Goal: Transaction & Acquisition: Purchase product/service

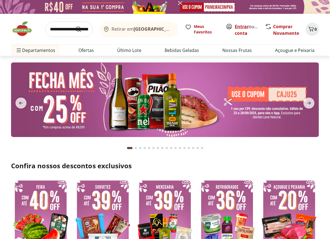
click at [248, 26] on link "Entrar" at bounding box center [242, 26] width 14 height 6
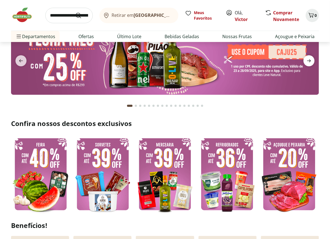
click at [312, 64] on span "next" at bounding box center [309, 60] width 11 height 11
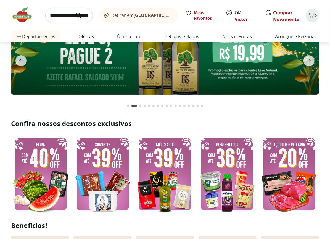
click at [198, 68] on img at bounding box center [165, 57] width 308 height 75
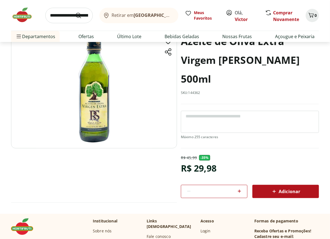
scroll to position [42, 0]
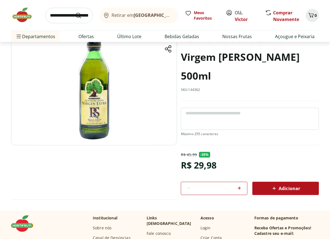
click at [241, 188] on icon at bounding box center [239, 188] width 7 height 7
type input "*"
click at [283, 190] on span "Adicionar" at bounding box center [285, 188] width 29 height 7
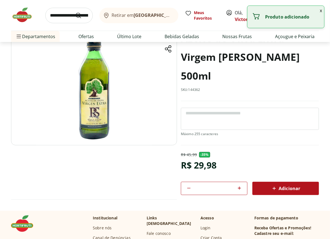
click at [318, 12] on button "x" at bounding box center [321, 10] width 7 height 9
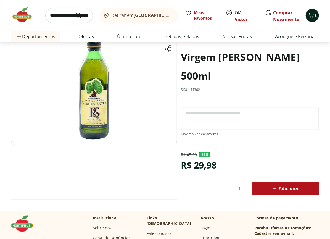
click at [310, 18] on icon "Carrinho" at bounding box center [311, 15] width 7 height 7
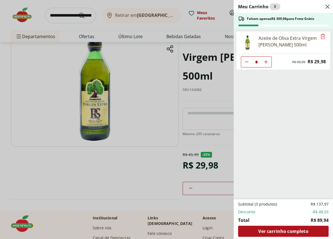
click at [268, 63] on icon "Aumentar Quantidade" at bounding box center [266, 62] width 4 height 4
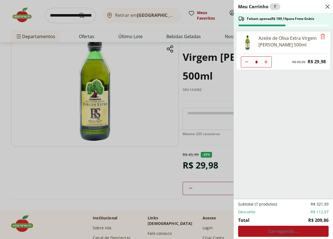
click at [269, 62] on button "Aumentar Quantidade" at bounding box center [266, 61] width 11 height 11
type input "*"
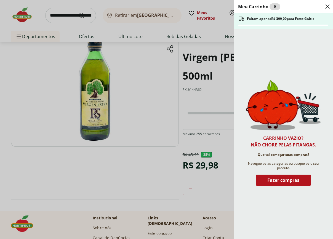
click at [329, 7] on icon "Close" at bounding box center [328, 6] width 7 height 7
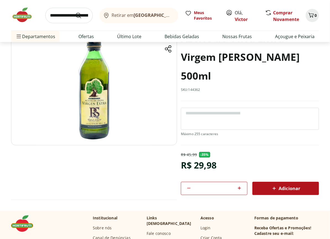
click at [283, 182] on button "Adicionar" at bounding box center [286, 188] width 67 height 13
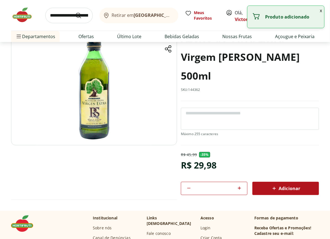
click at [323, 9] on button "x" at bounding box center [321, 10] width 7 height 9
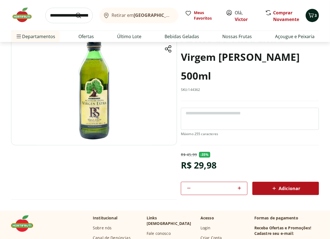
click at [315, 15] on span "3" at bounding box center [316, 15] width 2 height 5
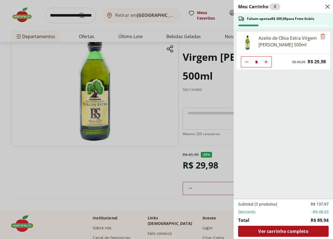
click at [266, 61] on icon "Aumentar Quantidade" at bounding box center [266, 62] width 4 height 4
type input "*"
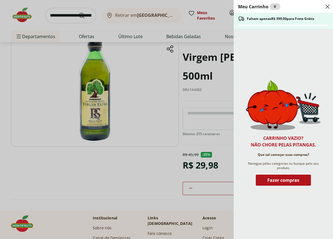
click at [330, 8] on use "Close" at bounding box center [328, 6] width 7 height 7
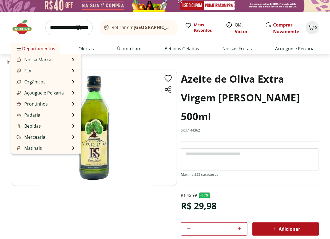
scroll to position [0, 0]
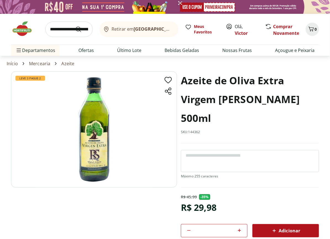
click at [24, 32] on img at bounding box center [25, 28] width 28 height 17
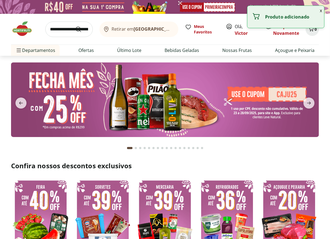
scroll to position [85, 0]
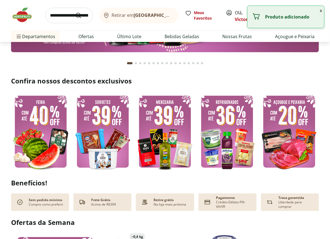
click at [105, 111] on img at bounding box center [102, 131] width 59 height 79
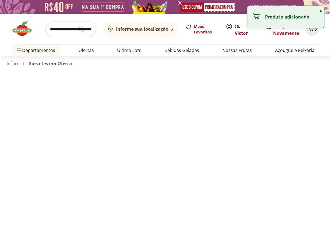
select select "**********"
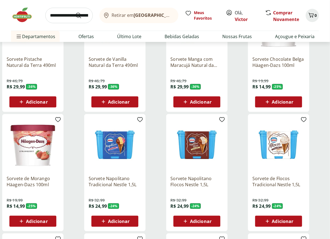
scroll to position [106, 0]
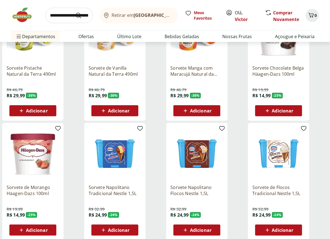
click at [13, 14] on img at bounding box center [25, 15] width 28 height 17
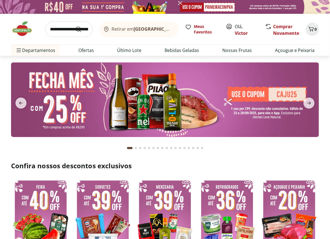
scroll to position [85, 0]
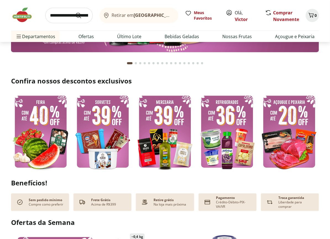
click at [180, 125] on img at bounding box center [164, 131] width 59 height 79
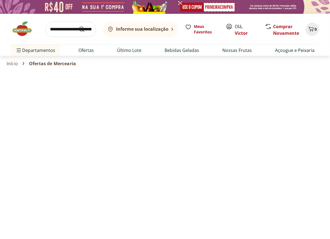
select select "**********"
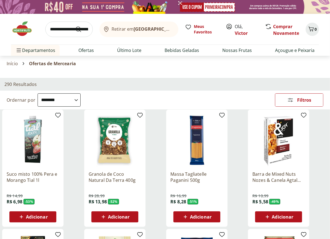
click at [27, 35] on img at bounding box center [25, 28] width 28 height 17
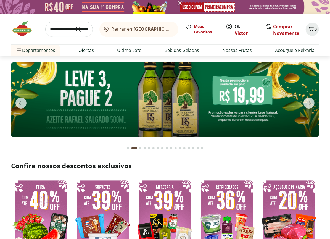
click at [101, 98] on img at bounding box center [165, 99] width 308 height 75
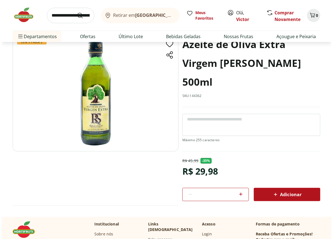
scroll to position [21, 0]
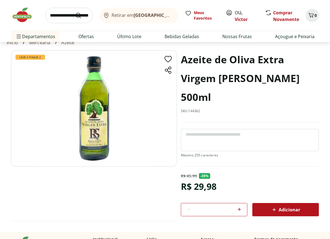
click at [240, 209] on icon at bounding box center [239, 209] width 3 height 3
type input "*"
click at [271, 211] on div "Adicionar" at bounding box center [286, 210] width 58 height 10
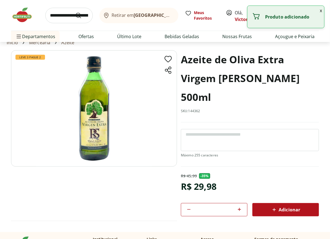
click at [322, 13] on button "x" at bounding box center [321, 10] width 7 height 9
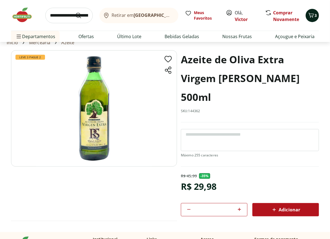
click at [313, 20] on button "3" at bounding box center [312, 15] width 13 height 13
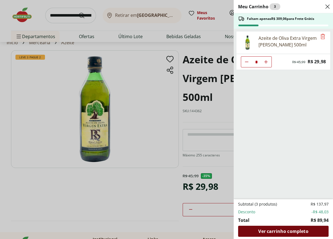
click at [304, 231] on span "Ver carrinho completo" at bounding box center [284, 231] width 50 height 4
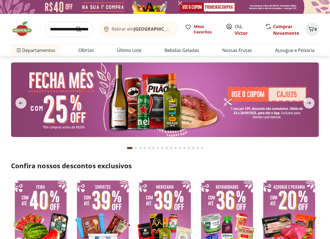
click at [67, 29] on input "search" at bounding box center [69, 29] width 48 height 15
type input "******"
click at [75, 26] on button "Submit Search" at bounding box center [81, 29] width 13 height 7
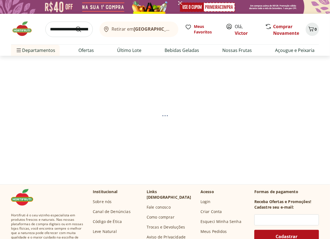
select select "**********"
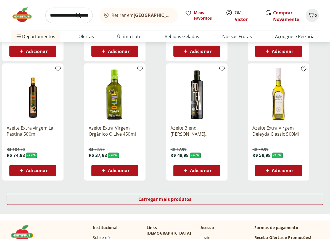
scroll to position [276, 0]
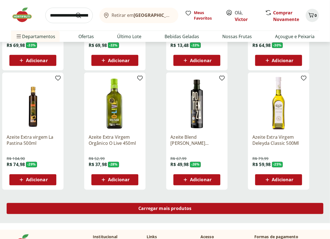
click at [127, 205] on div "Carregar mais produtos" at bounding box center [165, 208] width 317 height 11
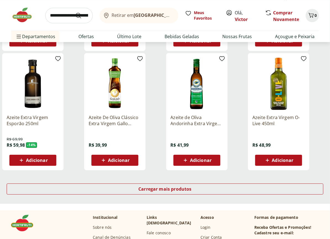
scroll to position [680, 0]
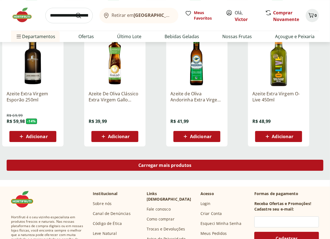
click at [137, 162] on div "Carregar mais produtos" at bounding box center [165, 165] width 317 height 11
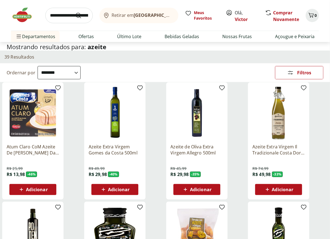
scroll to position [0, 0]
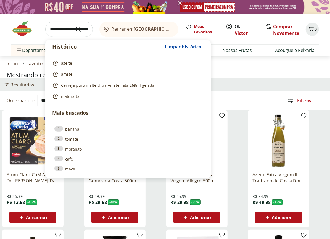
click at [64, 33] on input "search" at bounding box center [69, 29] width 48 height 15
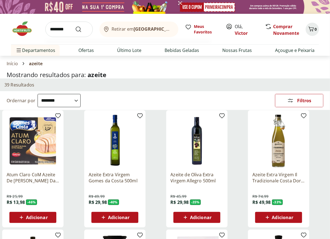
type input "********"
click at [75, 26] on button "Submit Search" at bounding box center [81, 29] width 13 height 7
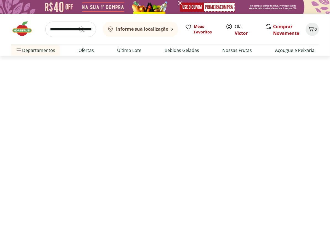
select select "**********"
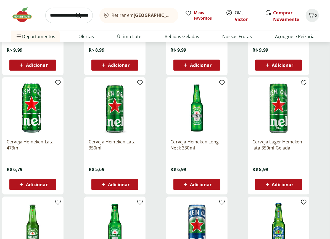
scroll to position [170, 0]
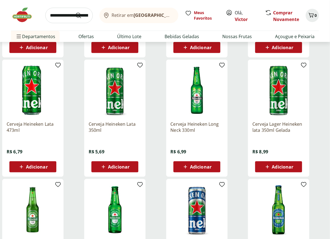
click at [35, 166] on span "Adicionar" at bounding box center [37, 167] width 22 height 4
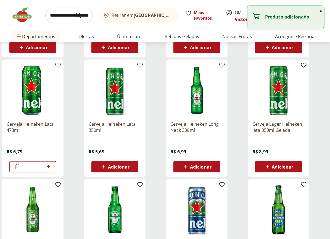
drag, startPoint x: 33, startPoint y: 167, endPoint x: -5, endPoint y: 172, distance: 38.8
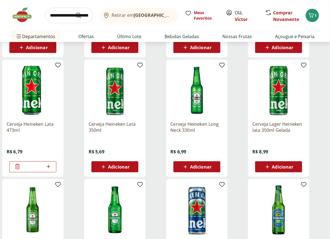
type input "**"
click at [67, 145] on div "Cerveja Heineken Lata 473ml R$ 6,79 **" at bounding box center [42, 118] width 80 height 117
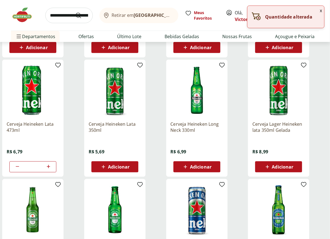
click at [321, 10] on button "x" at bounding box center [321, 10] width 7 height 9
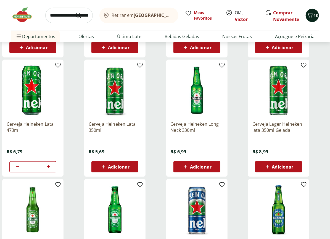
click at [313, 17] on icon "Carrinho" at bounding box center [310, 15] width 7 height 7
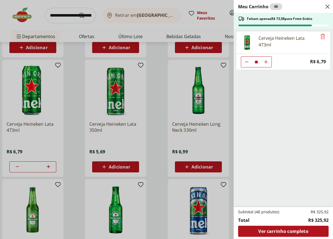
click at [163, 145] on div "Meu Carrinho 48 Faltam apenas R$ 73,08 para Frete Grátis Cerveja Heineken Lata …" at bounding box center [166, 119] width 333 height 239
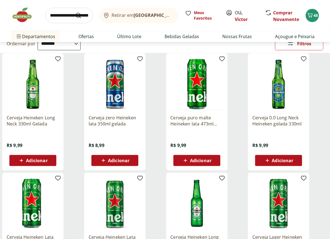
scroll to position [0, 0]
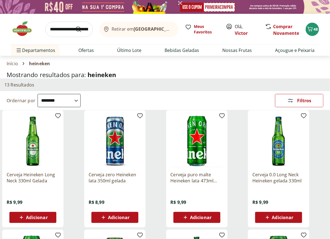
click at [60, 29] on input "search" at bounding box center [69, 29] width 48 height 15
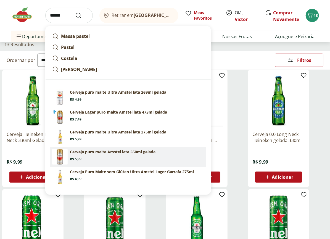
scroll to position [42, 0]
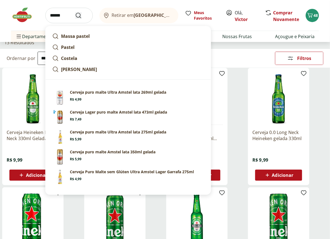
type input "******"
click at [78, 15] on icon "Submit Search" at bounding box center [78, 15] width 7 height 7
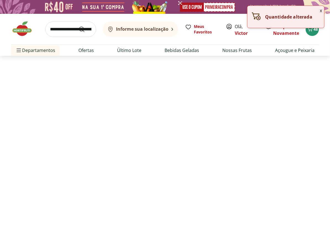
select select "**********"
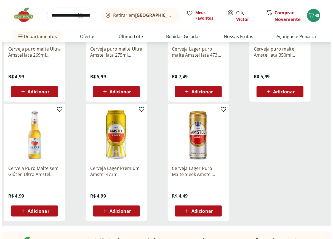
scroll to position [127, 0]
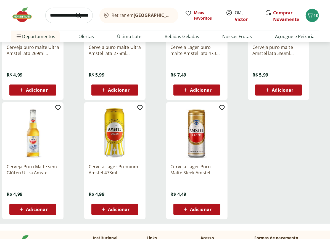
click at [120, 211] on span "Adicionar" at bounding box center [119, 209] width 22 height 4
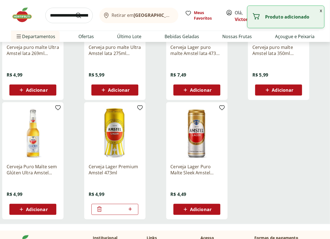
drag, startPoint x: 105, startPoint y: 203, endPoint x: 89, endPoint y: 200, distance: 16.4
click at [89, 200] on div "Cerveja Lager Premium Amstel 473ml R$ 4,99 *" at bounding box center [115, 187] width 52 height 56
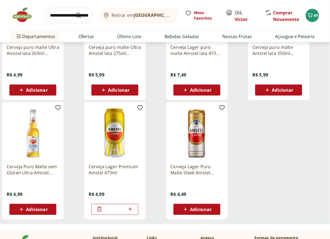
type input "**"
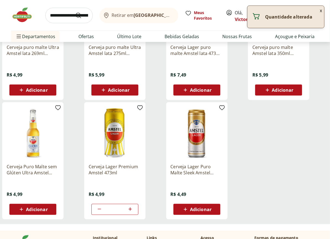
click at [321, 9] on button "x" at bounding box center [321, 10] width 7 height 9
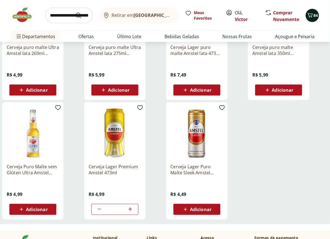
click at [312, 15] on icon "Carrinho" at bounding box center [310, 15] width 7 height 7
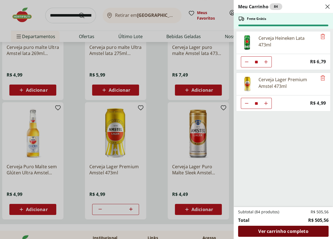
click at [294, 232] on span "Ver carrinho completo" at bounding box center [284, 231] width 50 height 4
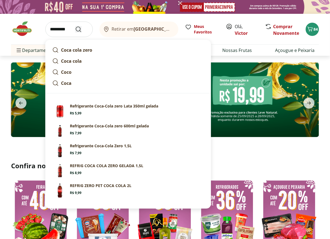
type input "*********"
click at [81, 26] on icon "Submit Search" at bounding box center [78, 29] width 7 height 7
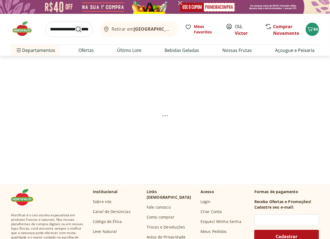
select select "**********"
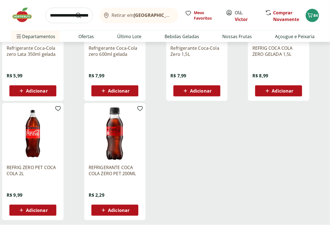
scroll to position [127, 0]
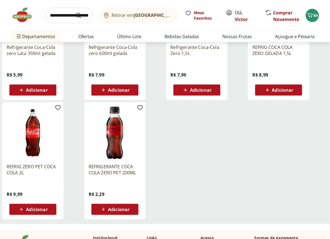
click at [48, 208] on div "Adicionar" at bounding box center [33, 209] width 38 height 10
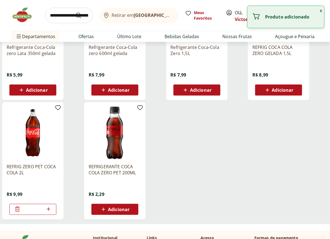
click at [49, 209] on icon at bounding box center [48, 209] width 3 height 3
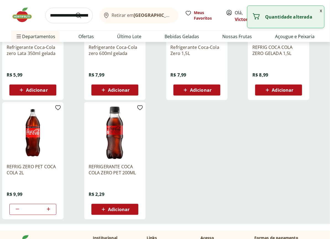
click at [49, 209] on icon at bounding box center [48, 209] width 3 height 3
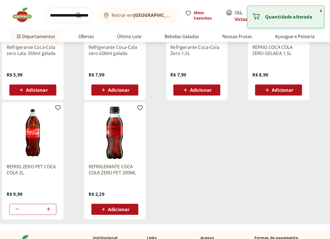
click at [49, 209] on icon at bounding box center [48, 209] width 3 height 3
type input "**"
click at [322, 10] on button "x" at bounding box center [321, 10] width 7 height 9
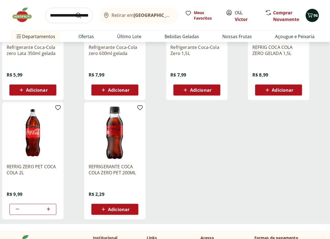
click at [309, 17] on icon "Carrinho" at bounding box center [310, 15] width 5 height 5
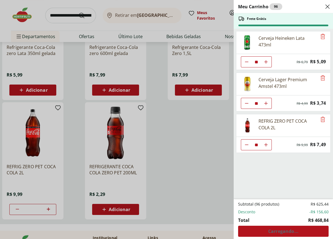
click at [219, 130] on div "Meu Carrinho 96 Frete Grátis Cerveja Heineken Lata 473ml ** Original price: R$ …" at bounding box center [166, 119] width 333 height 239
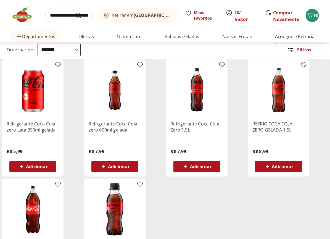
scroll to position [21, 0]
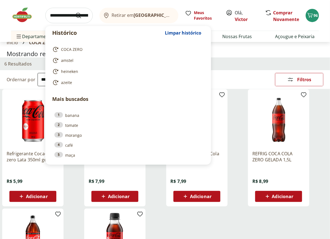
click at [65, 15] on input "search" at bounding box center [69, 15] width 48 height 15
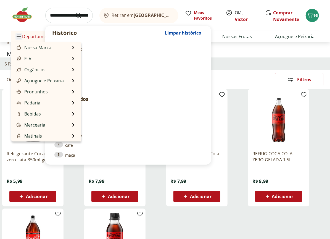
click at [19, 40] on button "Menu" at bounding box center [18, 36] width 7 height 13
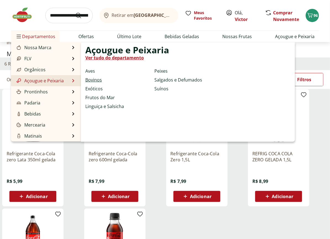
click at [93, 77] on link "Bovinos" at bounding box center [93, 80] width 17 height 7
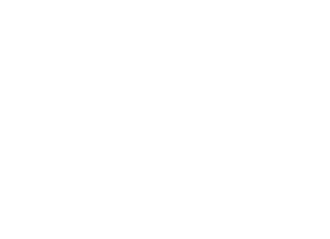
select select "**********"
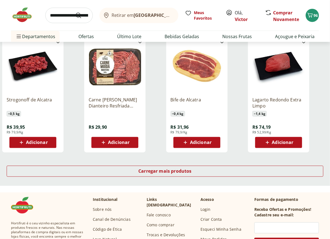
scroll to position [319, 0]
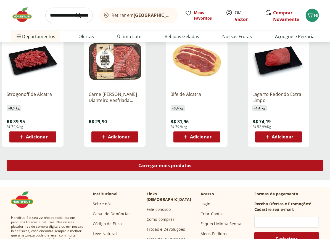
click at [208, 164] on div "Carregar mais produtos" at bounding box center [165, 165] width 317 height 11
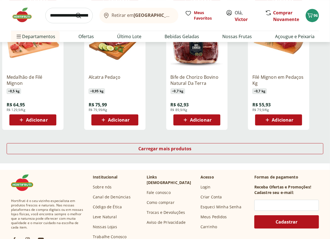
scroll to position [701, 0]
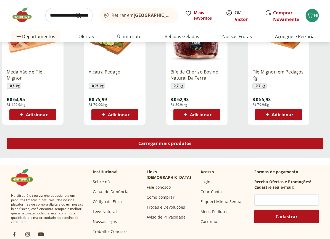
click at [202, 143] on div "Carregar mais produtos" at bounding box center [165, 143] width 317 height 11
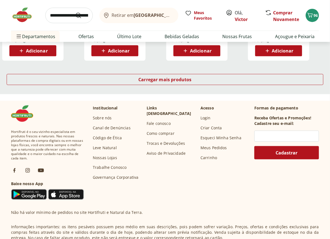
scroll to position [1126, 0]
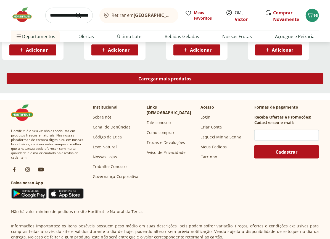
click at [133, 75] on div "Carregar mais produtos" at bounding box center [165, 78] width 317 height 11
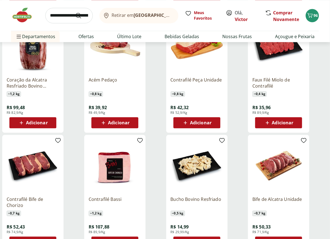
scroll to position [1296, 0]
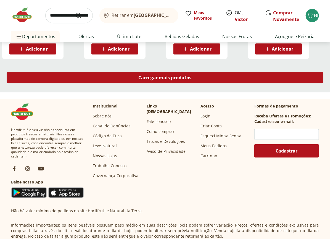
click at [217, 75] on div "Carregar mais produtos" at bounding box center [165, 77] width 317 height 11
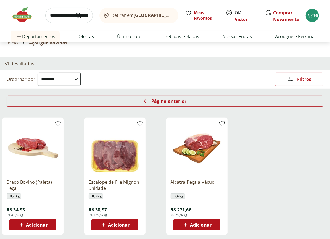
scroll to position [21, 0]
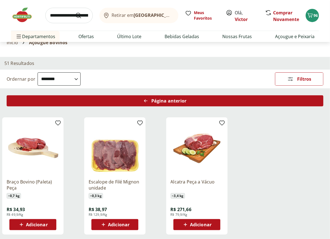
click at [185, 101] on span "Página anterior" at bounding box center [168, 101] width 35 height 4
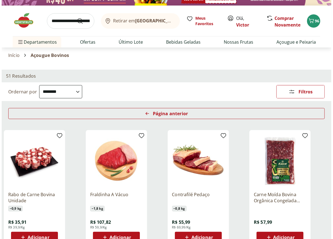
scroll to position [0, 0]
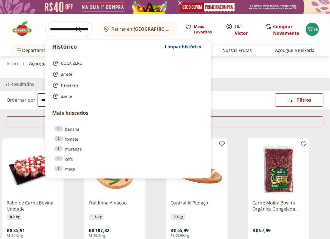
click at [61, 27] on input "search" at bounding box center [69, 29] width 48 height 15
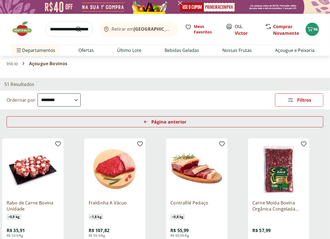
click at [255, 69] on section "Início Açougue [PERSON_NAME]" at bounding box center [165, 63] width 317 height 15
click at [309, 30] on icon "Carrinho" at bounding box center [310, 29] width 7 height 7
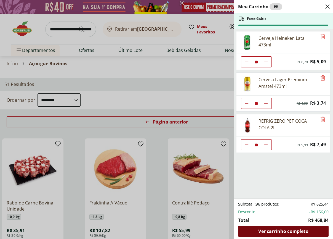
click at [293, 230] on span "Ver carrinho completo" at bounding box center [284, 231] width 50 height 4
